Goal: Navigation & Orientation: Find specific page/section

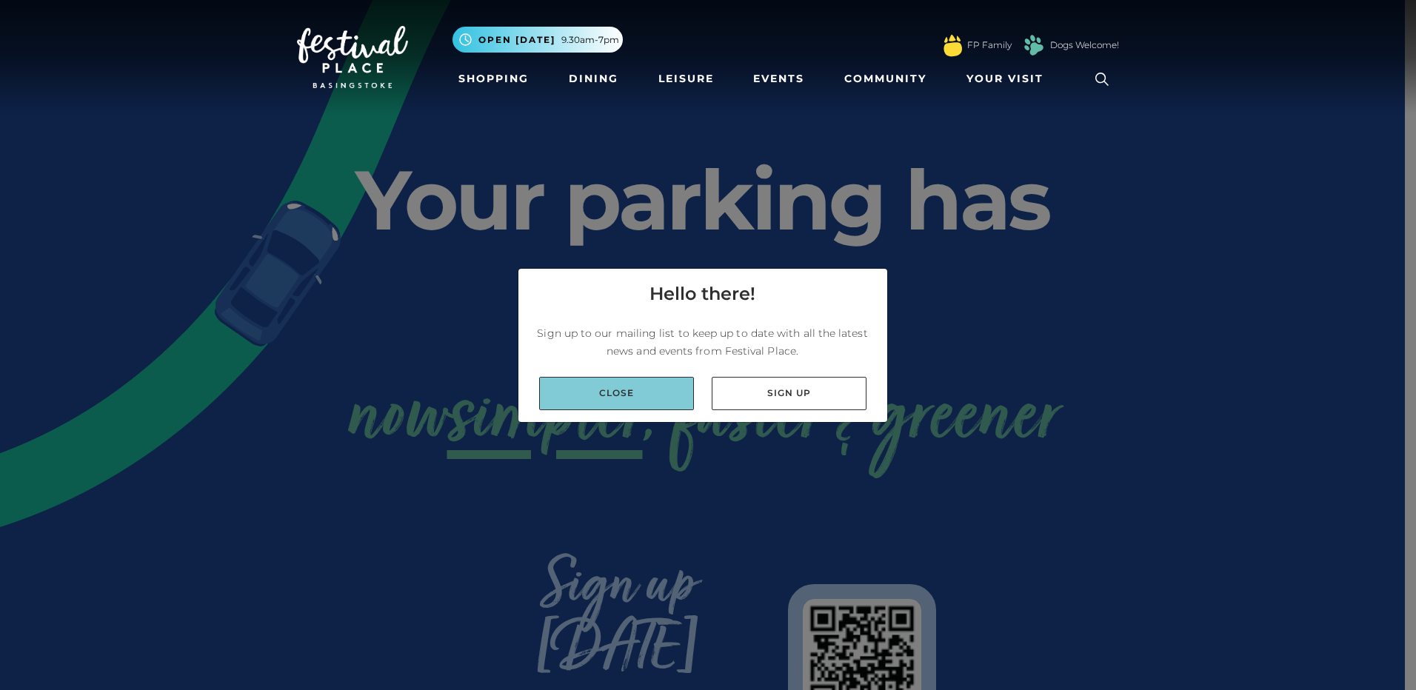
click at [618, 401] on link "Close" at bounding box center [616, 393] width 155 height 33
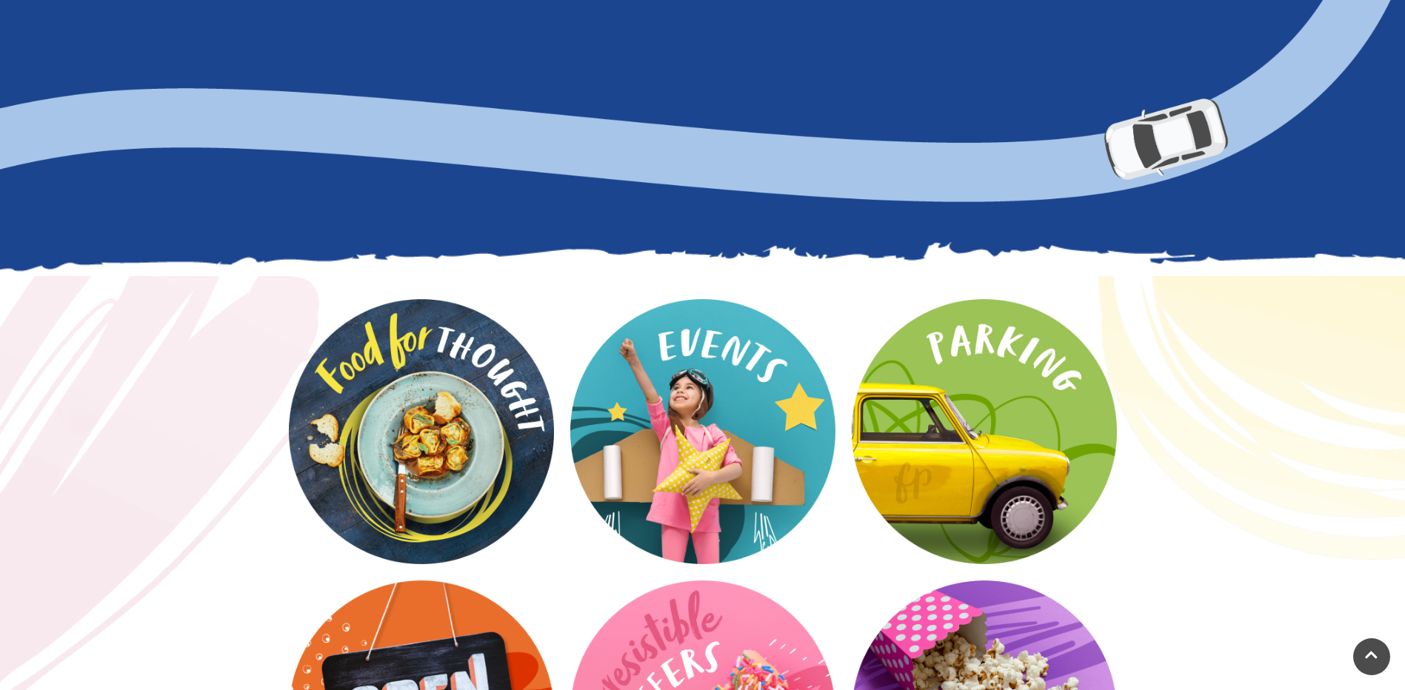
scroll to position [1778, 0]
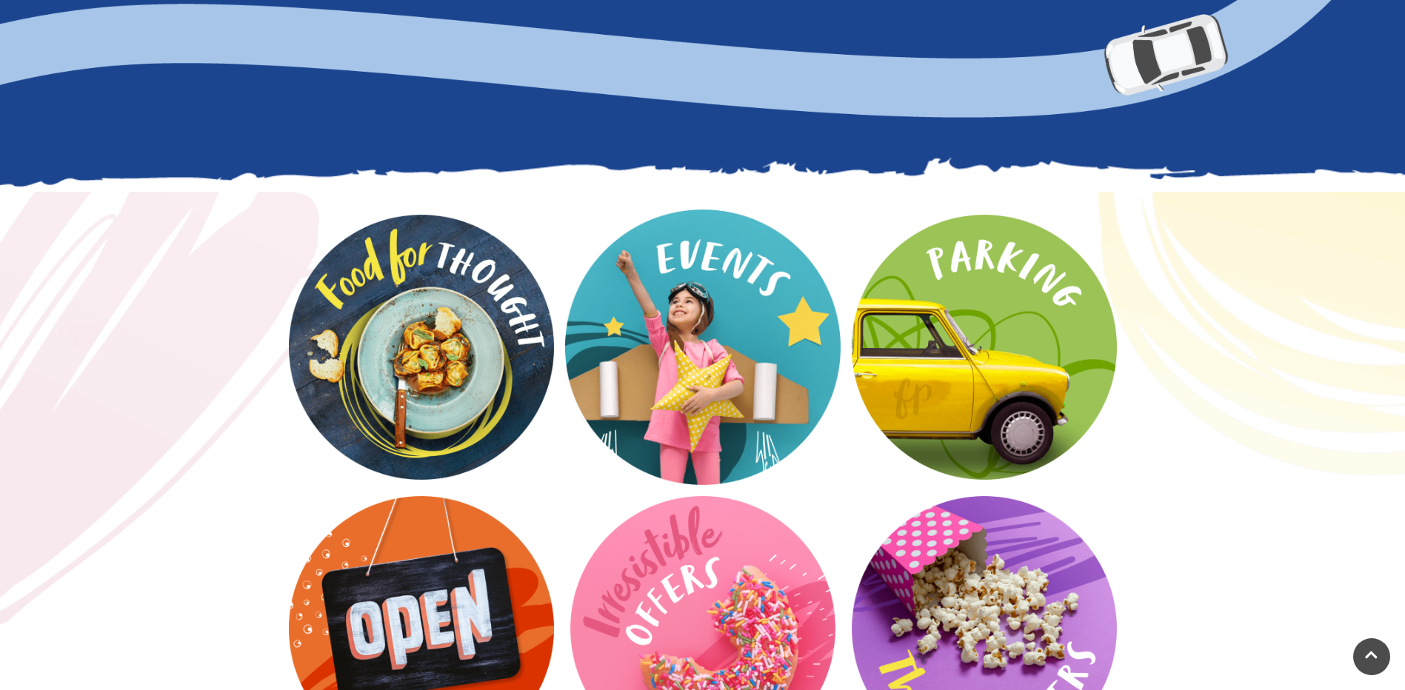
click at [712, 289] on video at bounding box center [703, 348] width 276 height 276
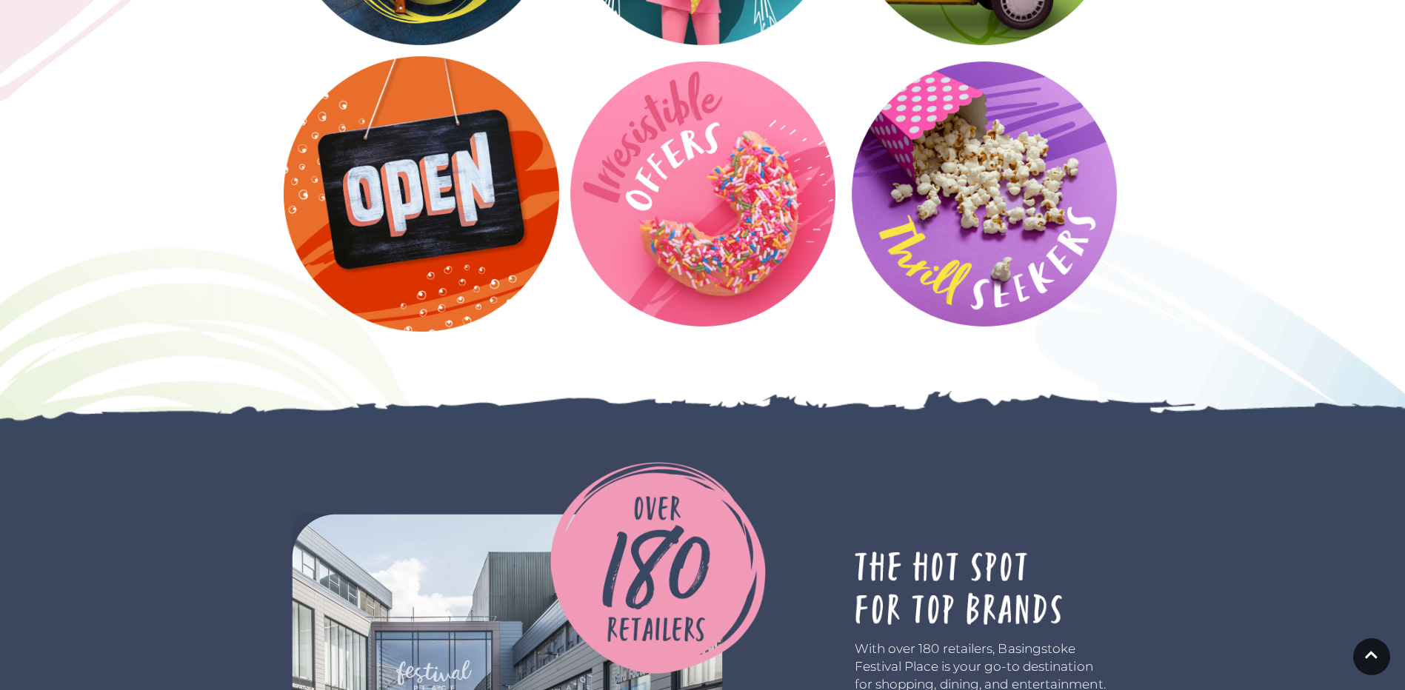
scroll to position [2148, 0]
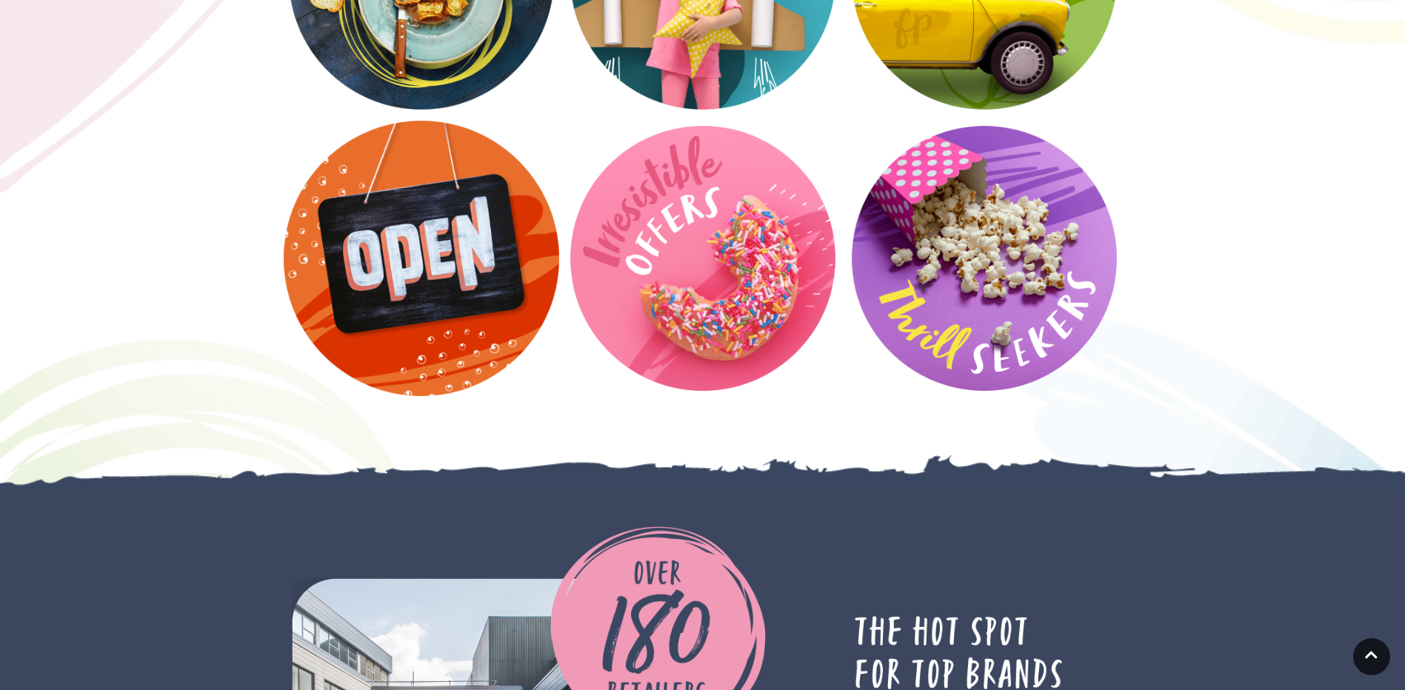
click at [423, 258] on video at bounding box center [422, 259] width 276 height 276
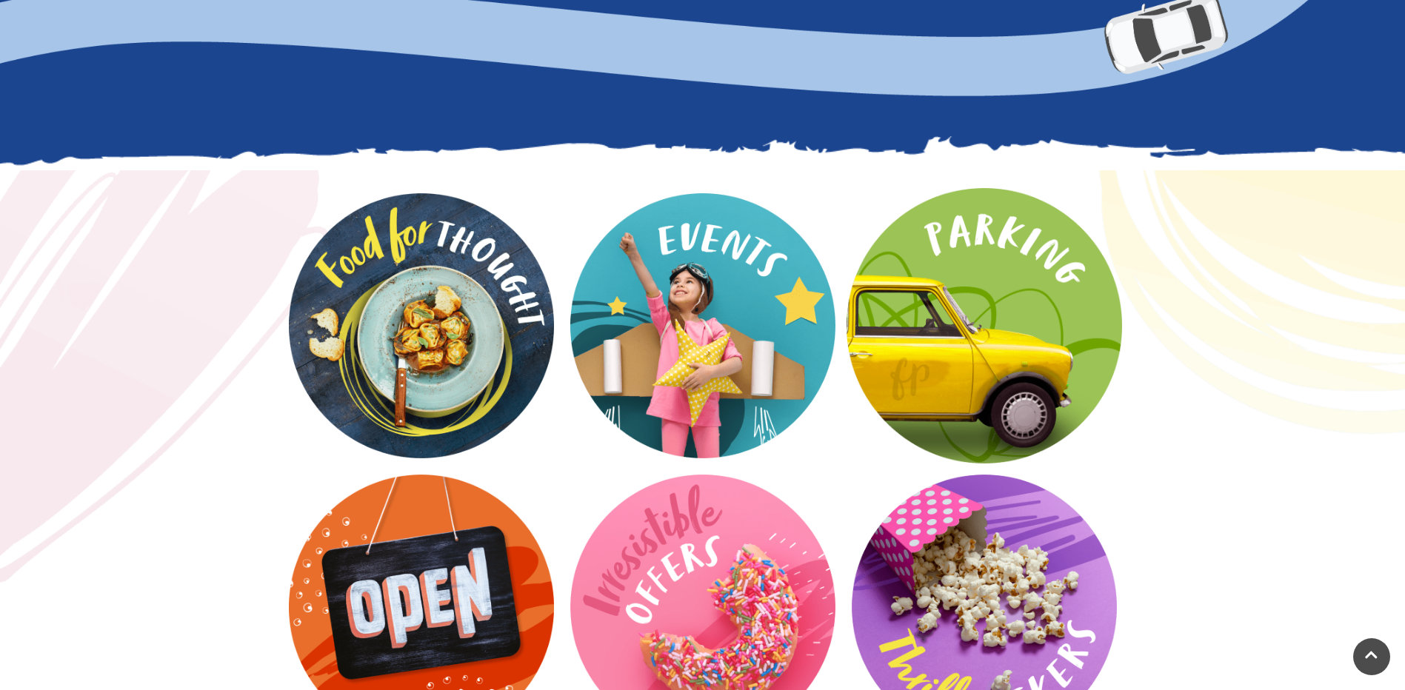
scroll to position [1679, 0]
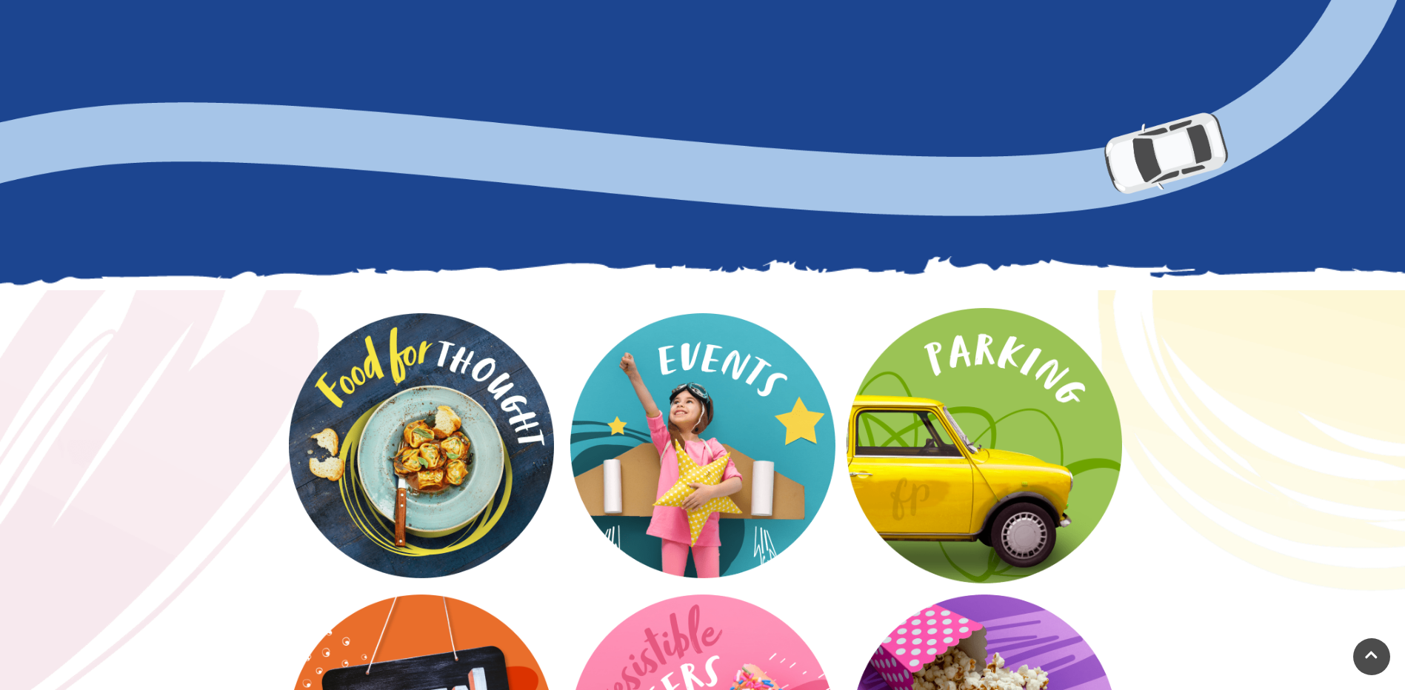
click at [990, 341] on video at bounding box center [985, 446] width 276 height 276
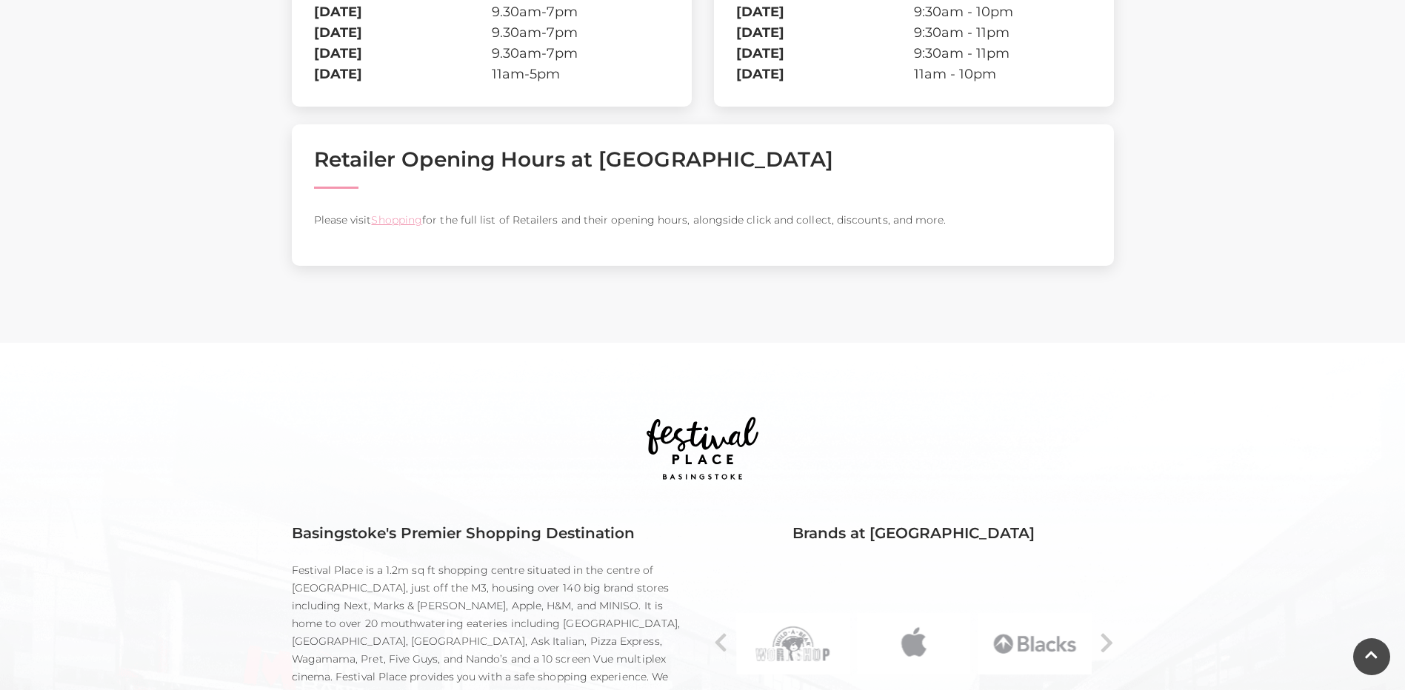
scroll to position [593, 0]
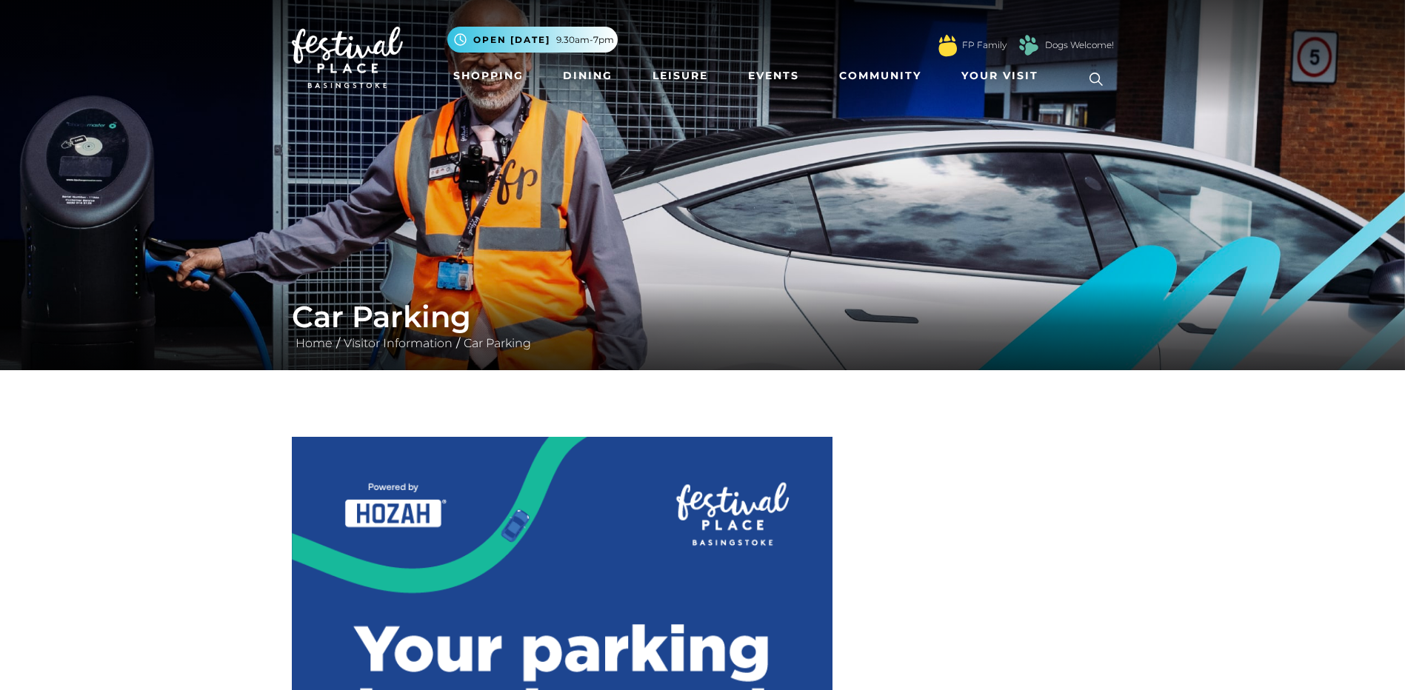
click at [535, 179] on img at bounding box center [702, 185] width 1405 height 370
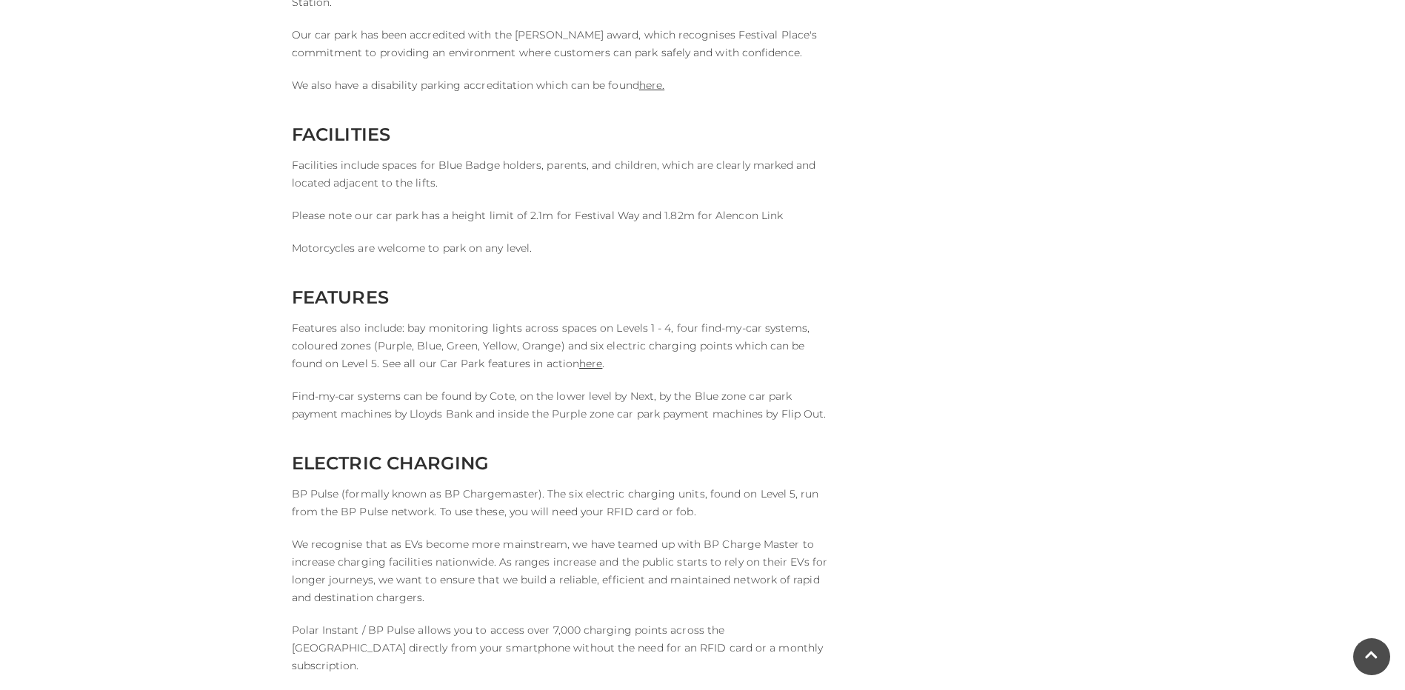
scroll to position [2815, 0]
click at [579, 365] on link "here" at bounding box center [590, 360] width 23 height 13
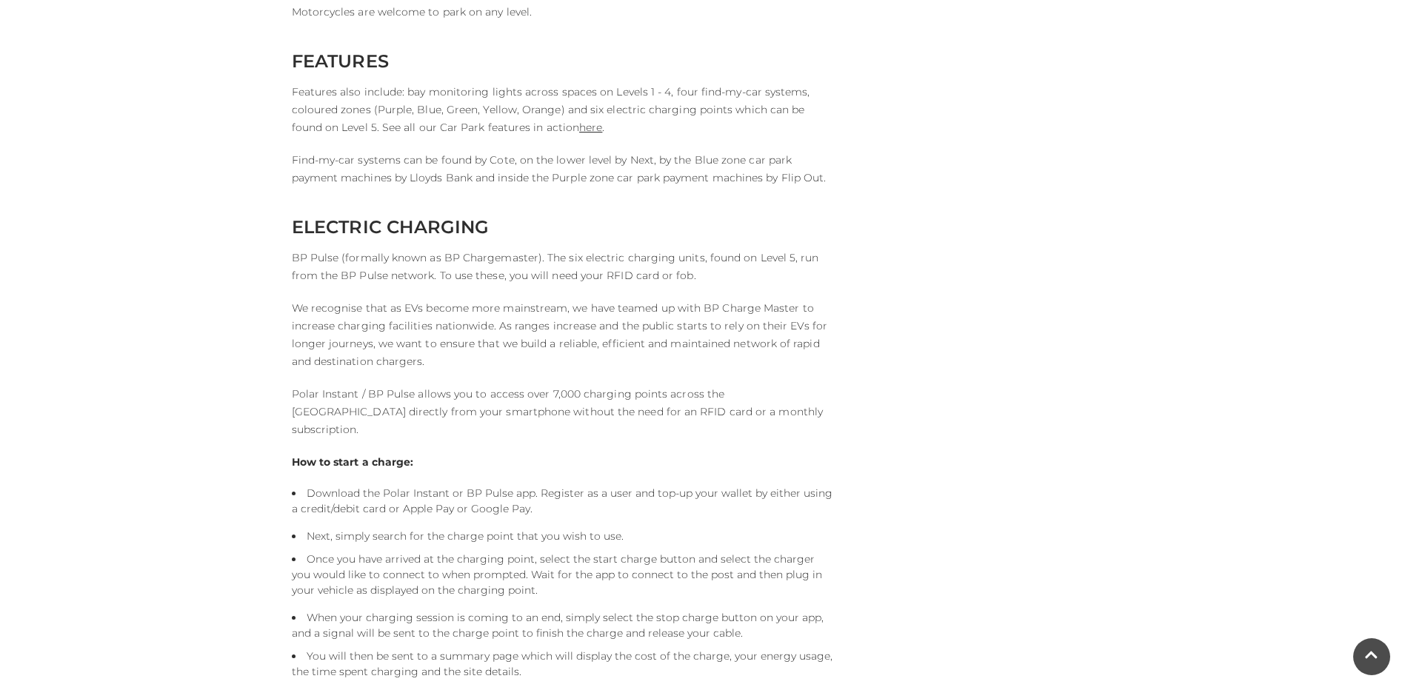
scroll to position [3259, 0]
